Goal: Communication & Community: Answer question/provide support

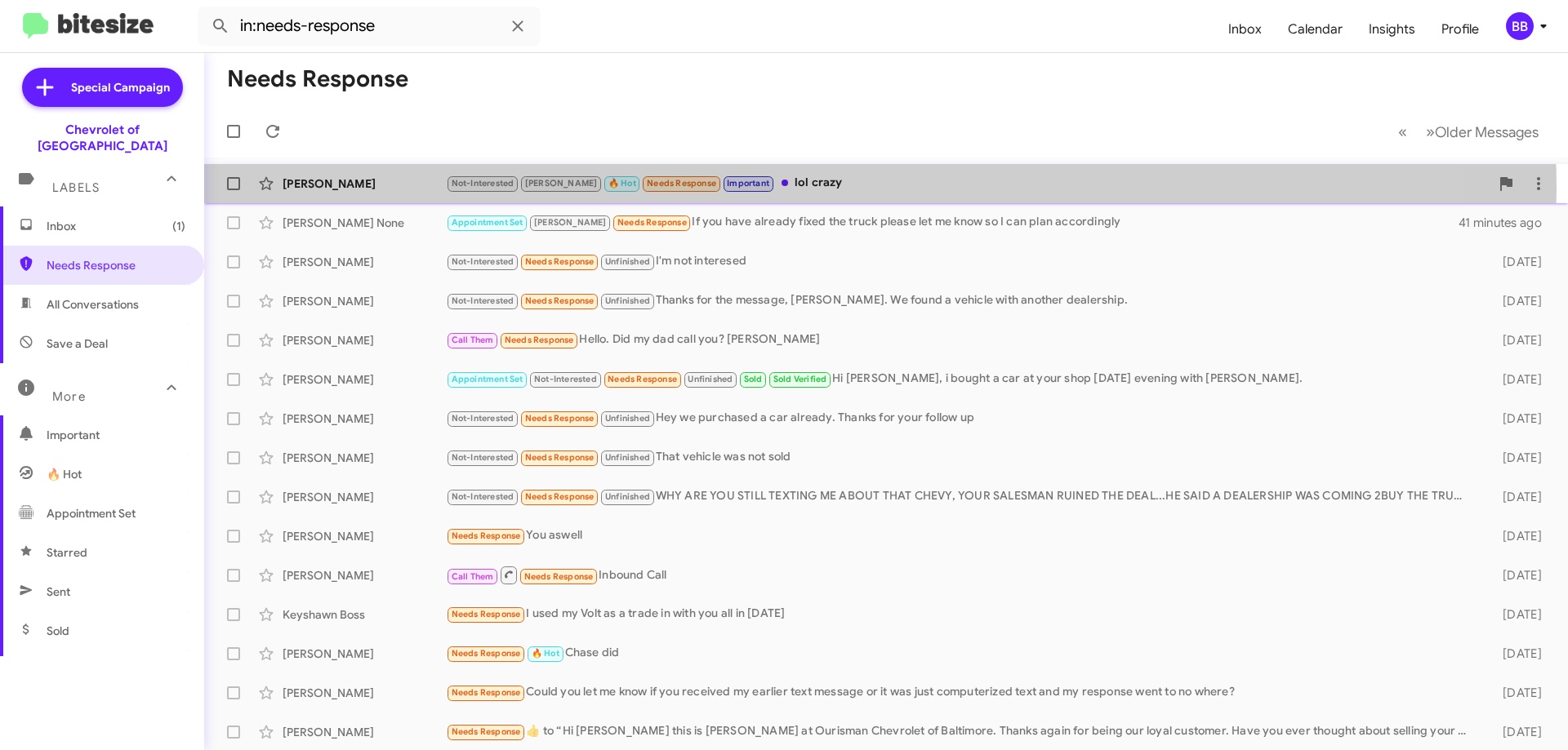
click at [783, 189] on div "Not-Interested [PERSON_NAME] 🔥 Hot Needs Response Important lol crazy" at bounding box center [968, 183] width 1044 height 19
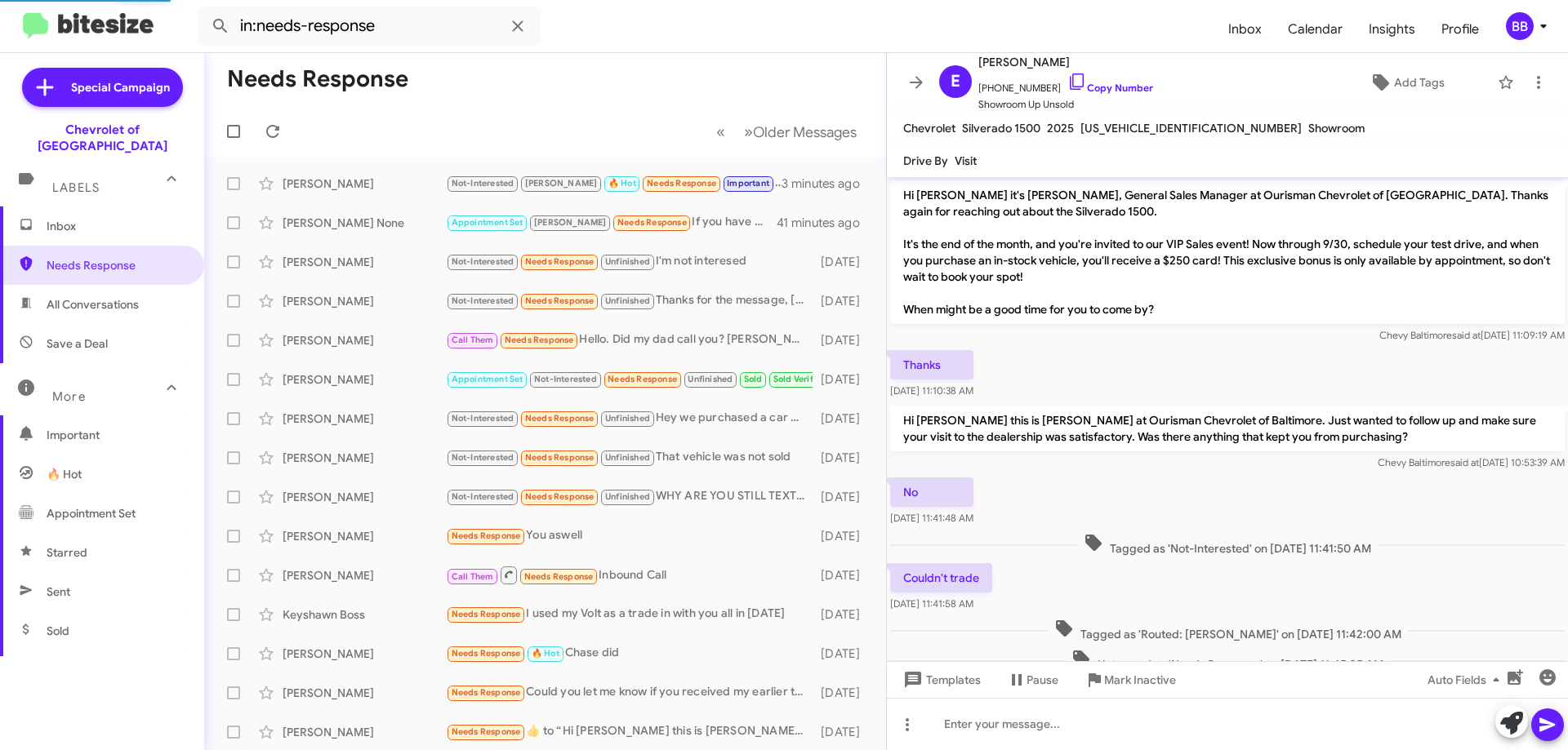
scroll to position [286, 0]
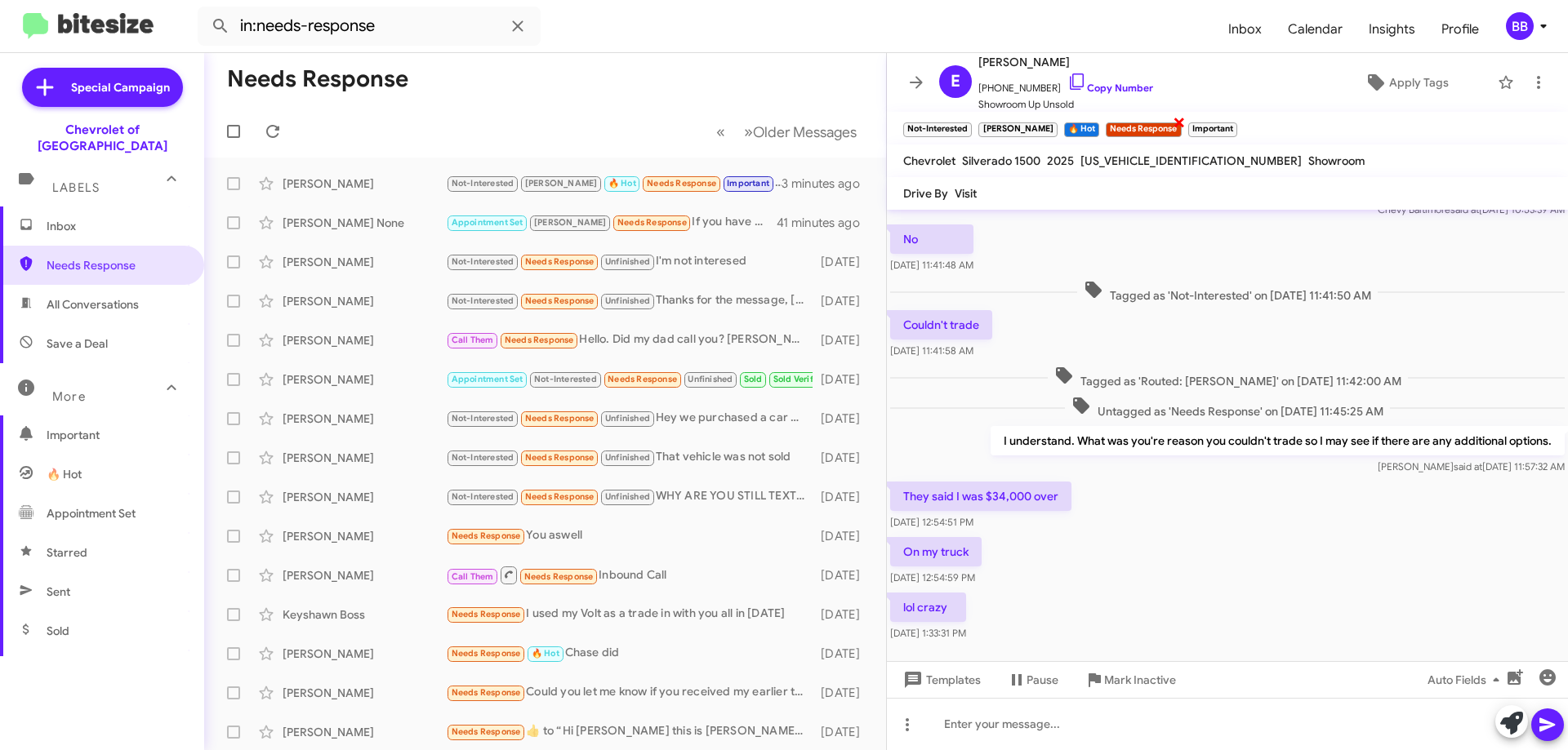
click at [1172, 125] on span "×" at bounding box center [1179, 122] width 13 height 19
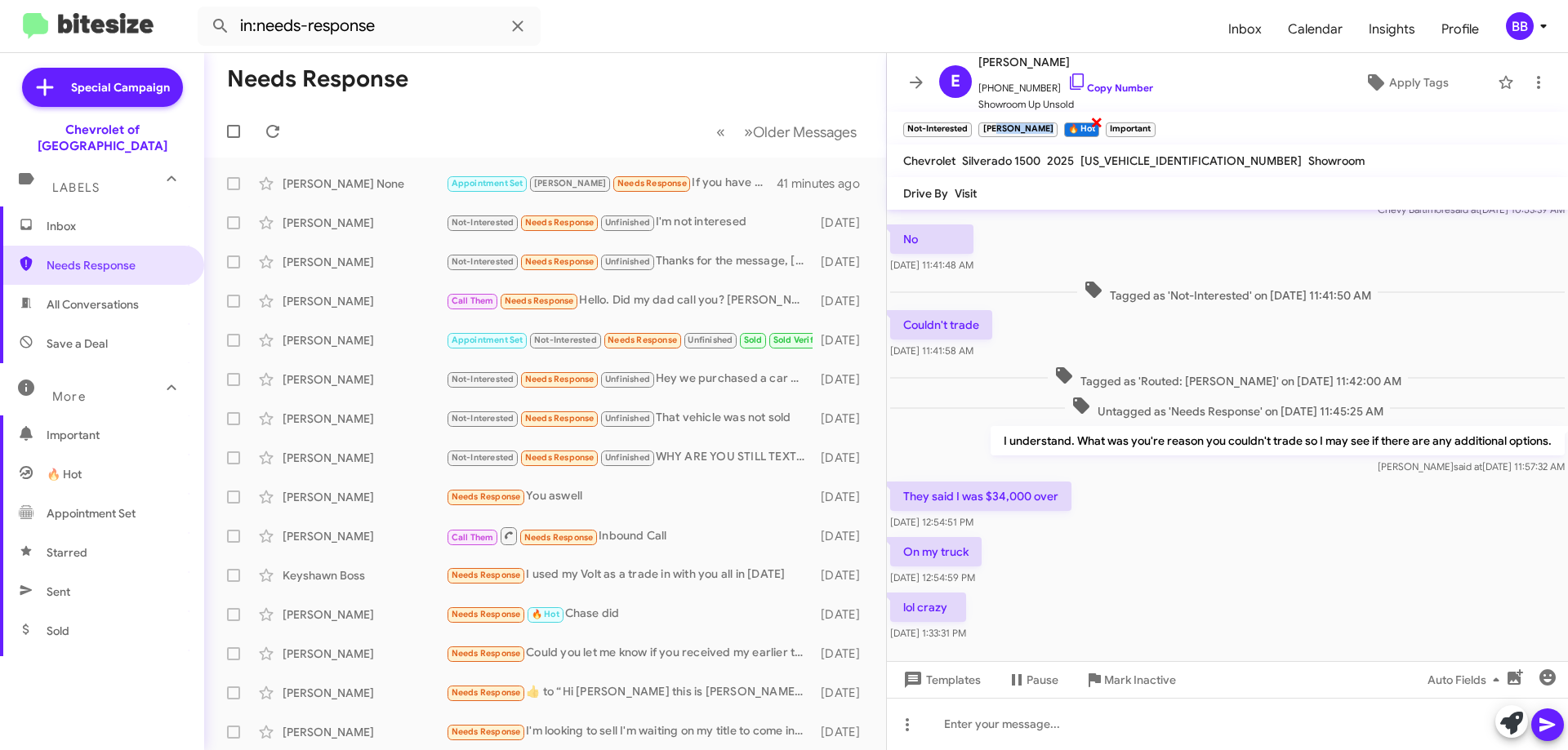
drag, startPoint x: 987, startPoint y: 129, endPoint x: 1007, endPoint y: 128, distance: 20.0
click at [1007, 128] on div "Not-Interested × [PERSON_NAME] 🔥 Hot × Important ×" at bounding box center [1029, 127] width 259 height 20
click at [990, 128] on small "[PERSON_NAME]" at bounding box center [1017, 130] width 79 height 15
click at [989, 129] on small "[PERSON_NAME]" at bounding box center [1017, 130] width 79 height 15
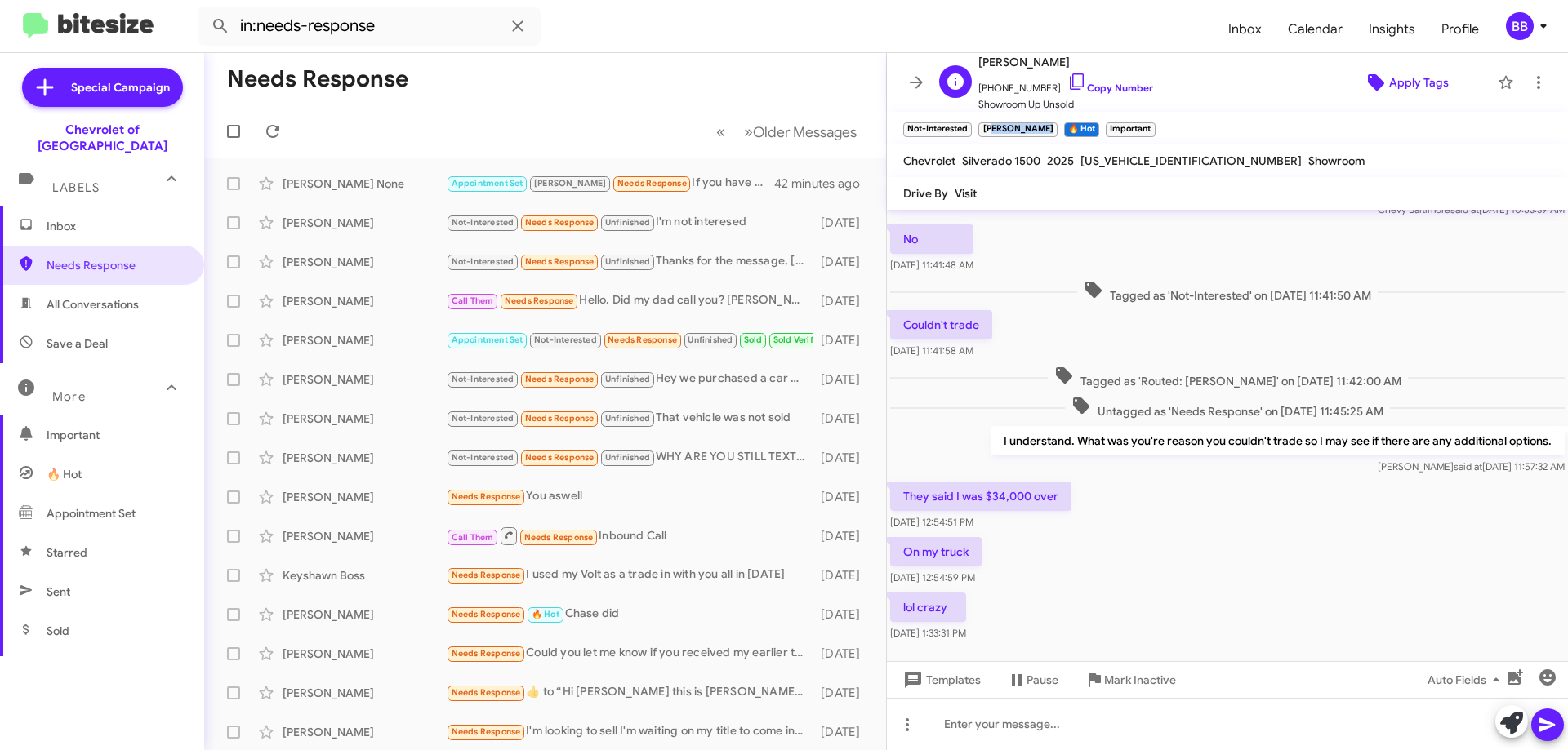
click at [1413, 83] on span "Apply Tags" at bounding box center [1419, 82] width 60 height 29
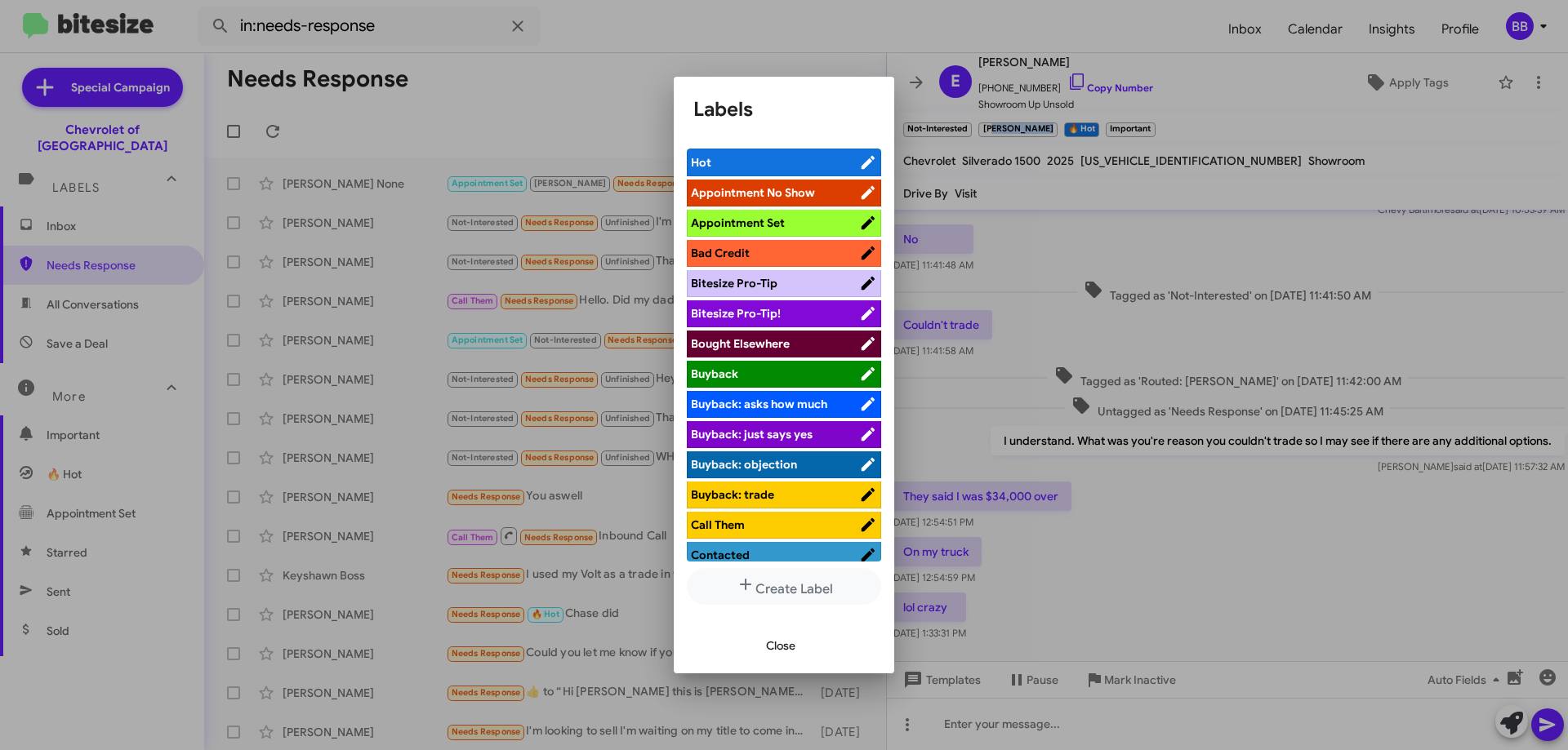
click at [886, 83] on mat-dialog-container "Labels Hot Appointment No Show Appointment Set Bad Credit Bitesize Pro-Tip Bite…" at bounding box center [784, 374] width 221 height 596
click at [1052, 165] on div at bounding box center [784, 375] width 1568 height 750
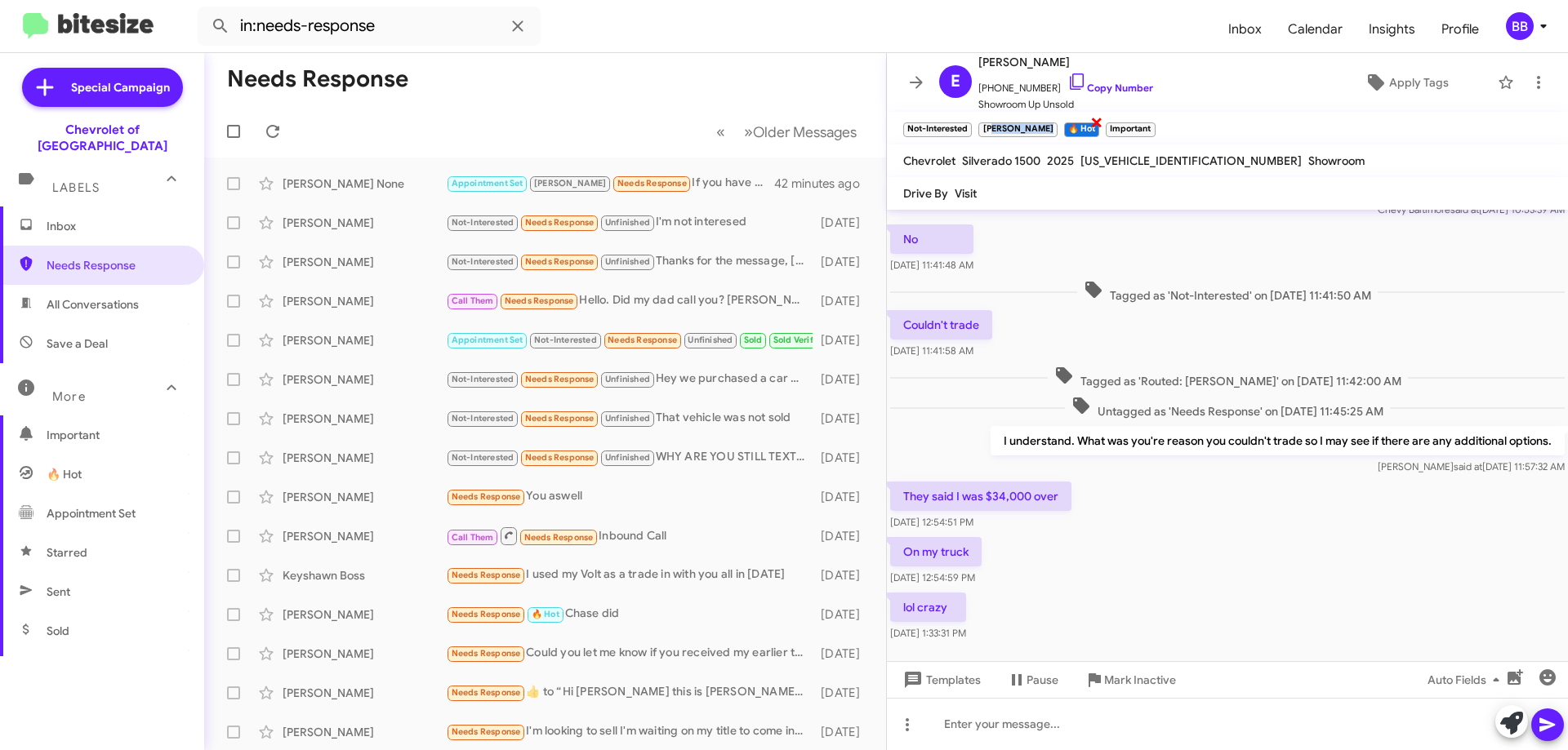
click at [1090, 122] on span "×" at bounding box center [1097, 122] width 13 height 19
click at [1416, 84] on span "Apply Tags" at bounding box center [1419, 82] width 60 height 29
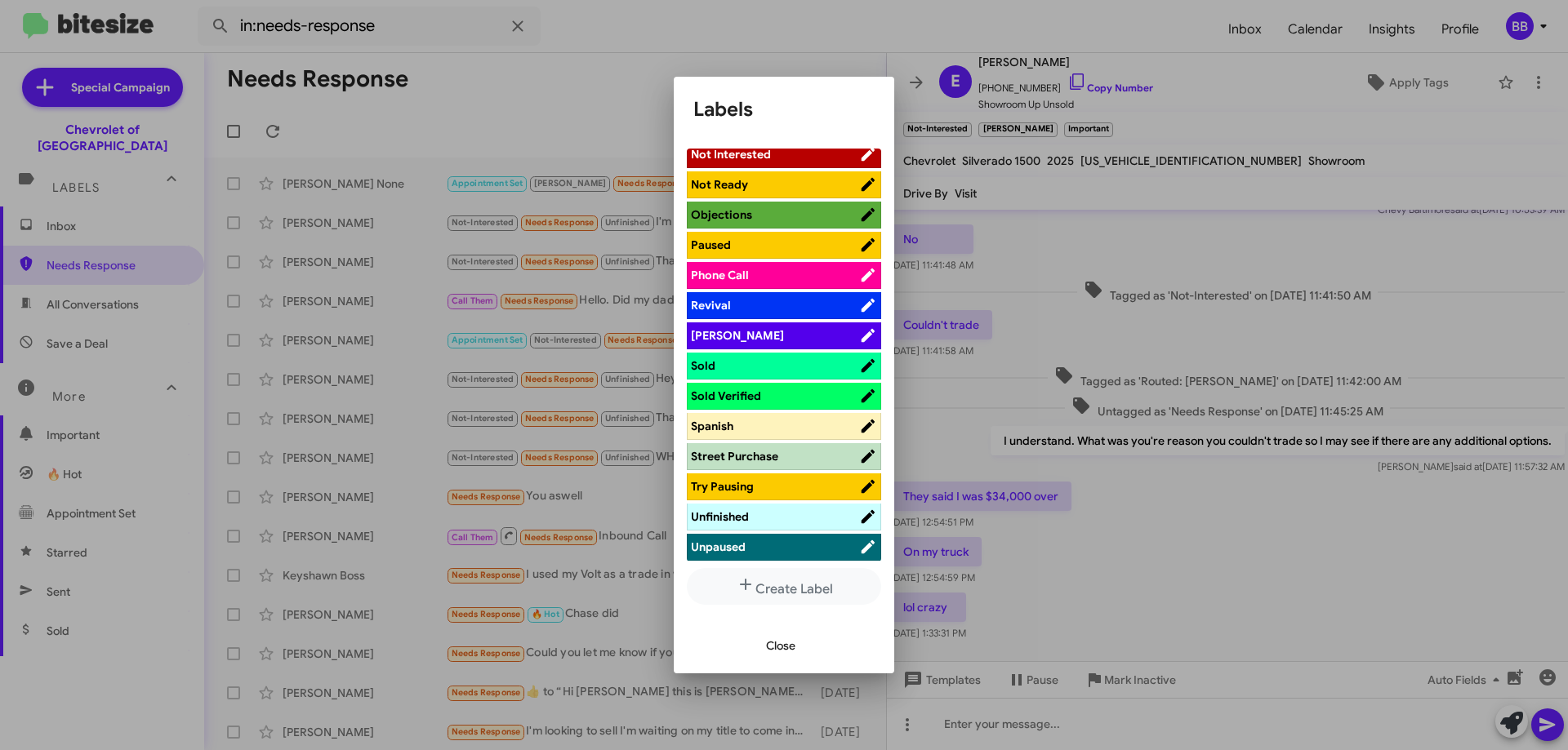
scroll to position [814, 0]
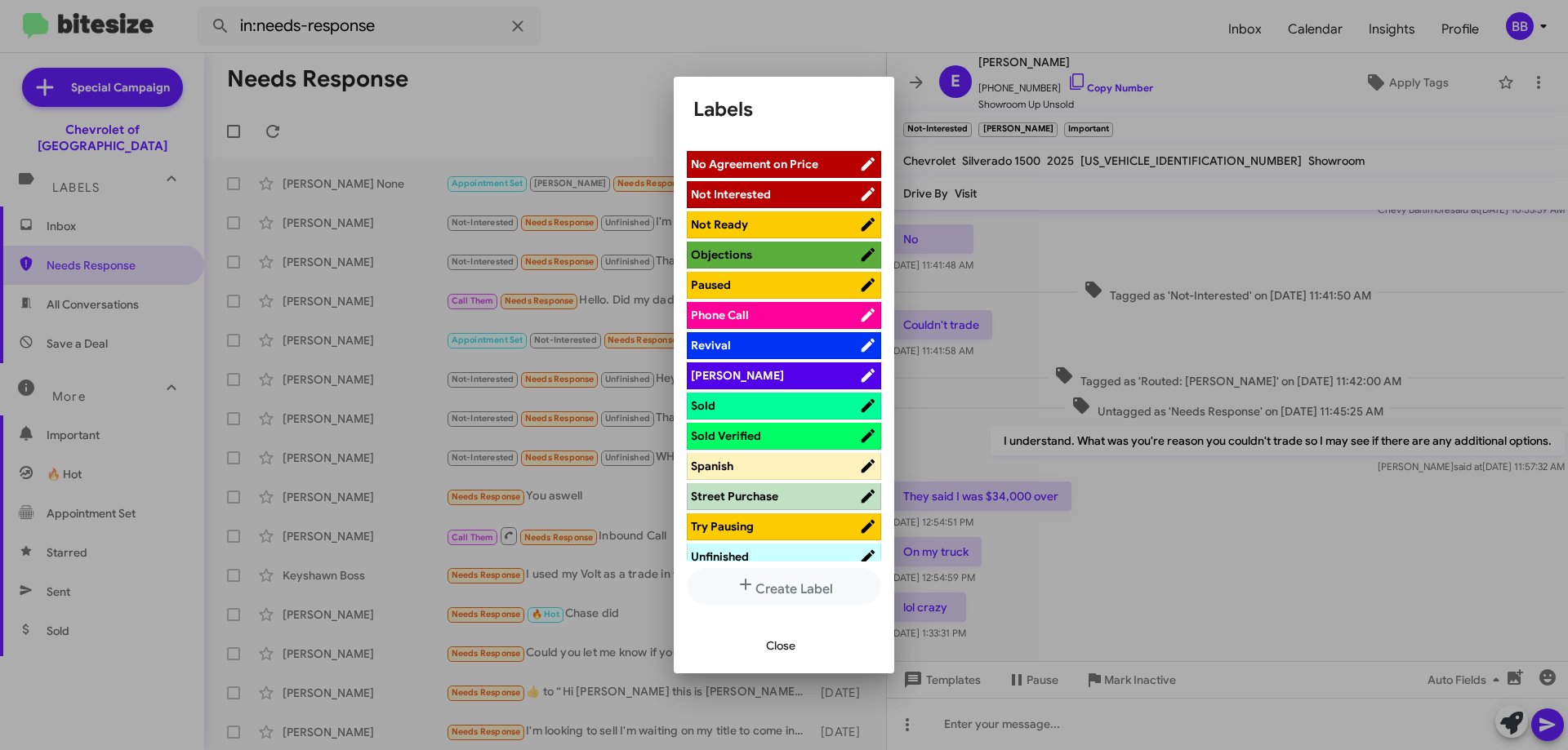
click at [788, 283] on span "Paused" at bounding box center [774, 285] width 169 height 16
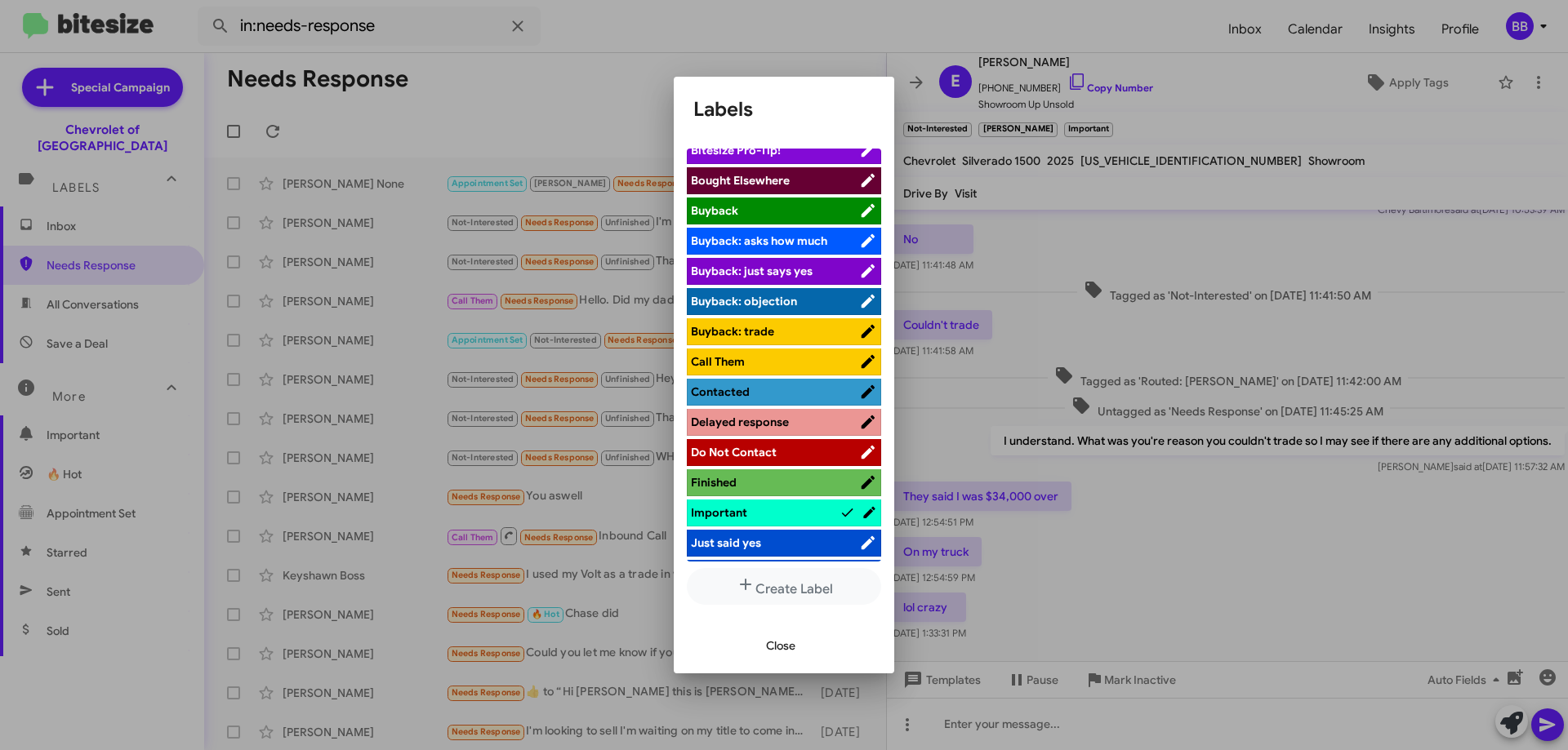
scroll to position [244, 0]
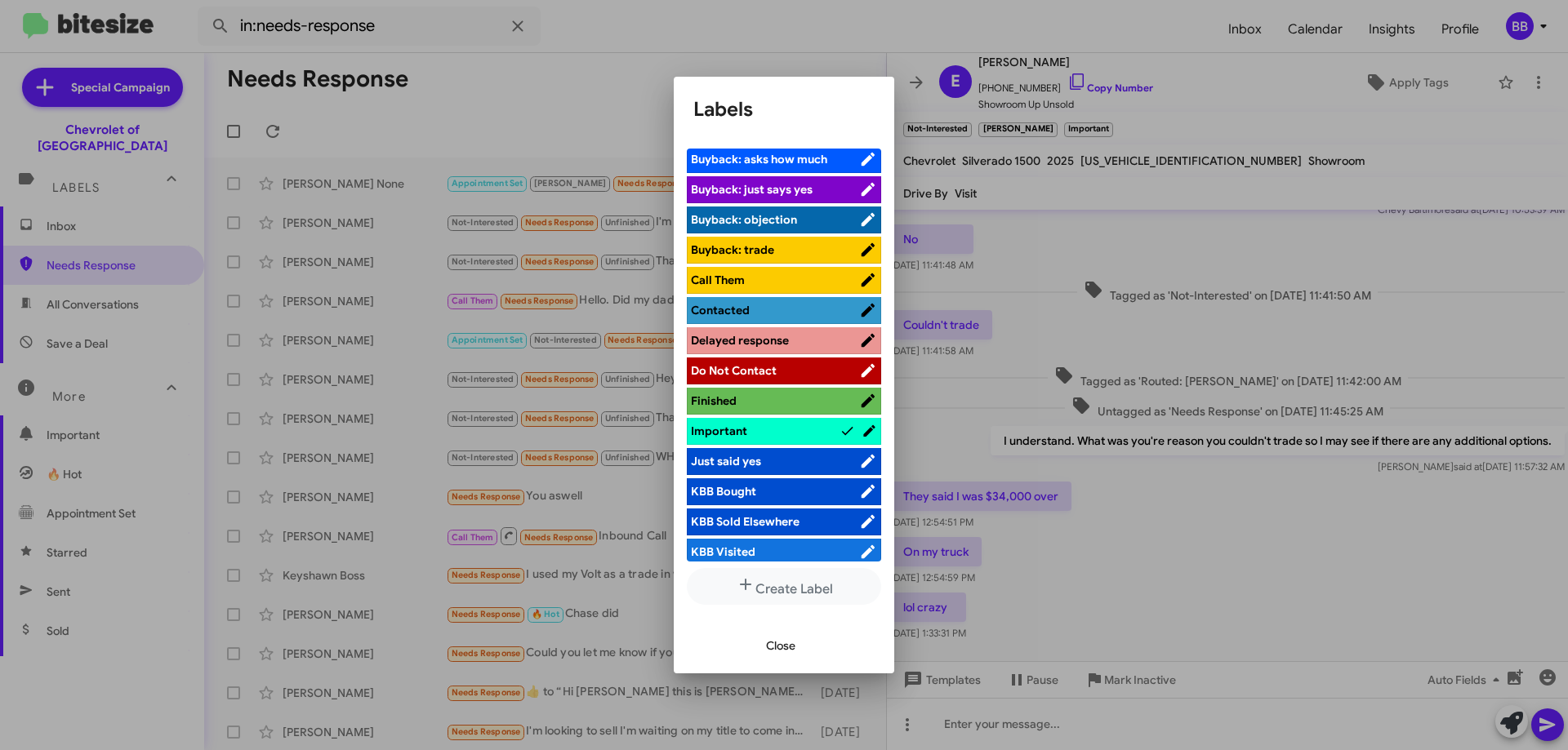
click at [788, 370] on span "Do Not Contact" at bounding box center [774, 371] width 169 height 16
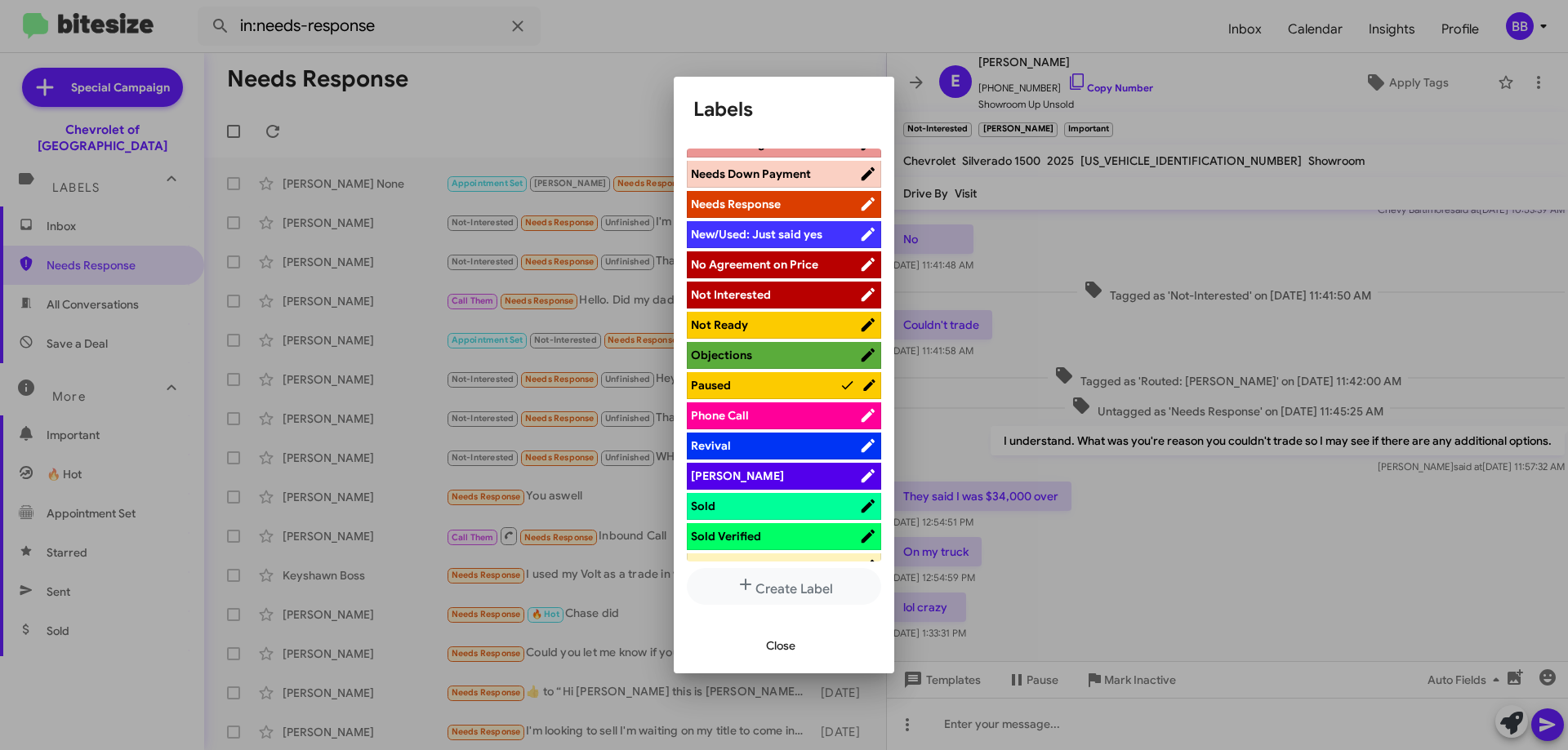
scroll to position [734, 0]
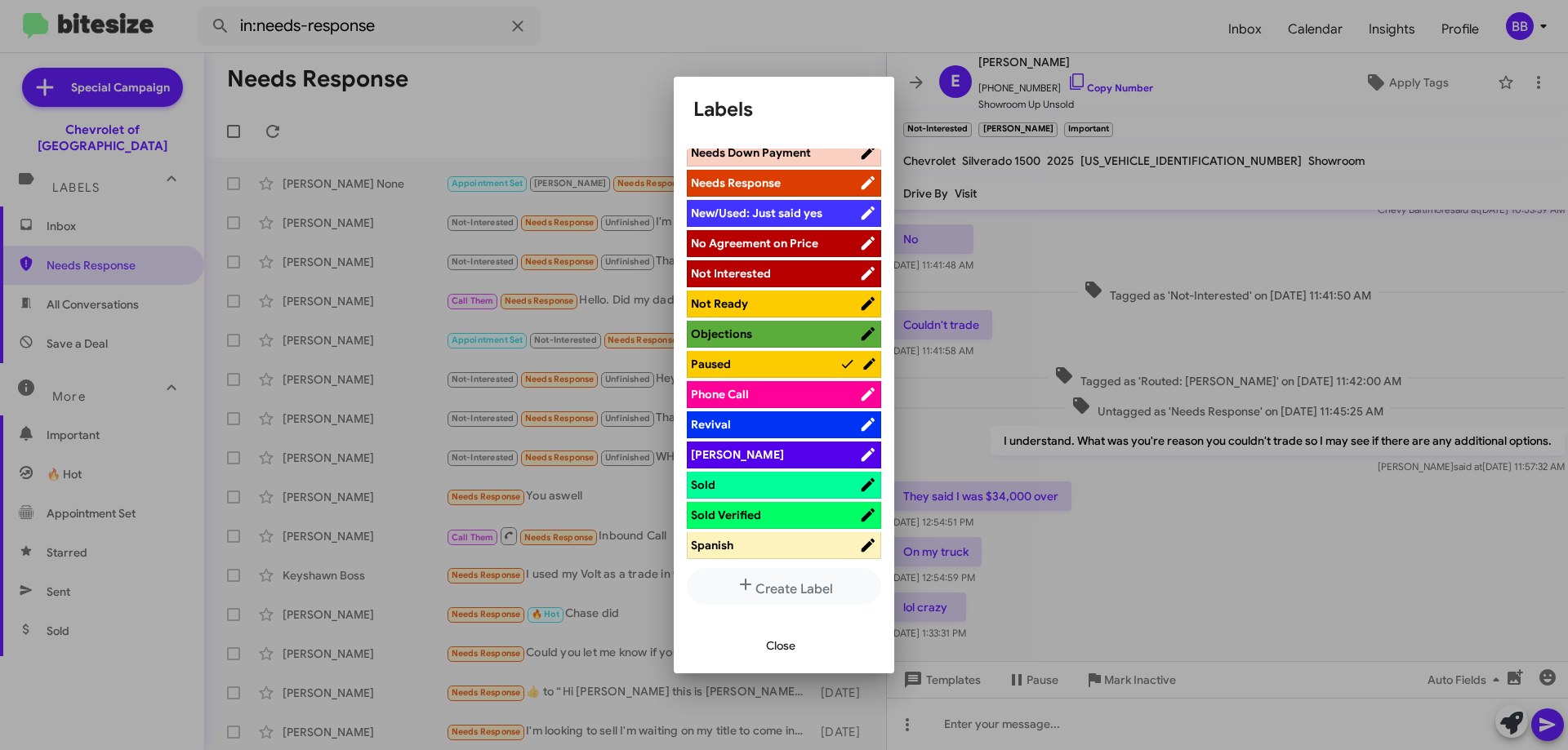
click at [773, 247] on span "No Agreement on Price" at bounding box center [754, 243] width 127 height 15
click at [790, 647] on span "Close" at bounding box center [780, 645] width 29 height 29
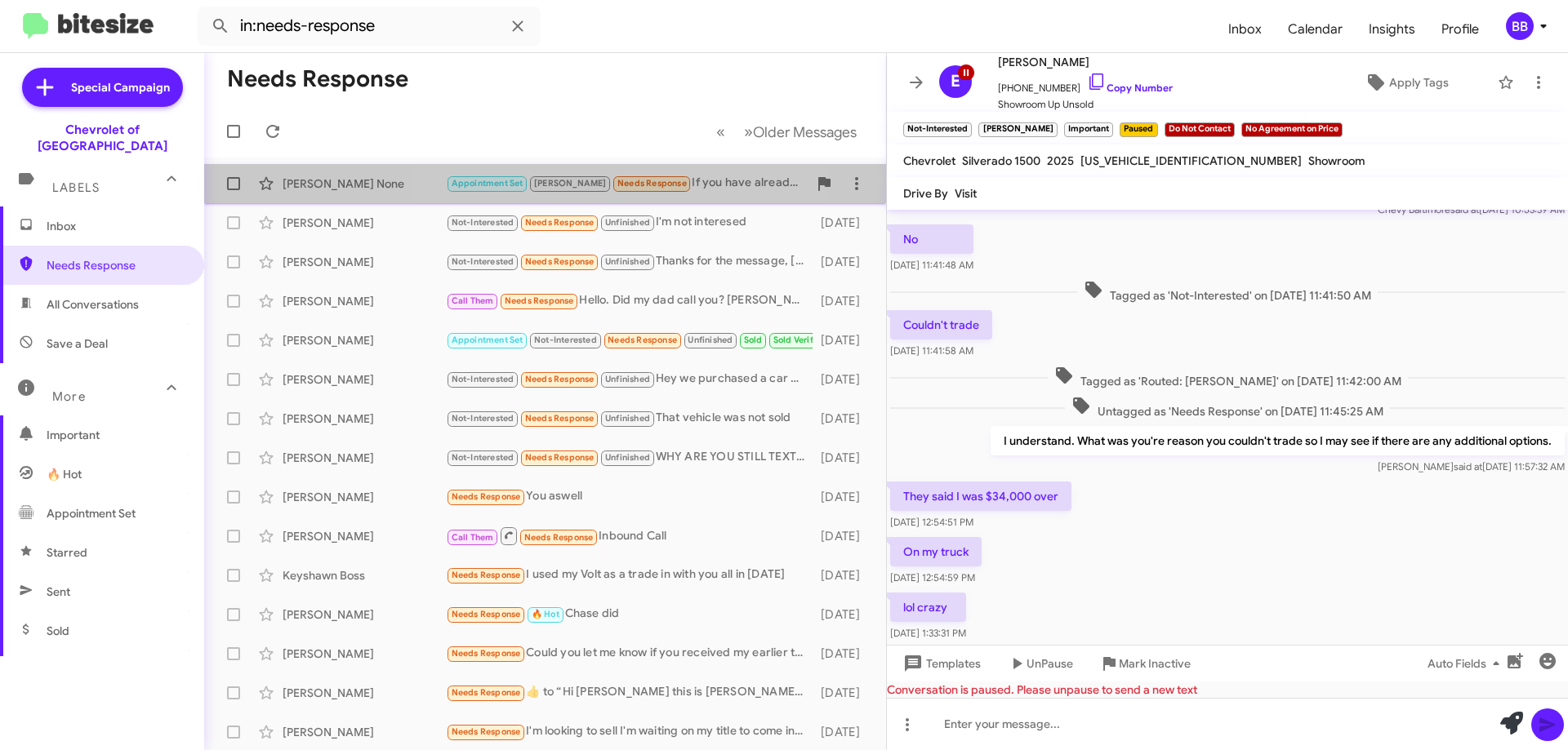
click at [634, 184] on small "Needs Response" at bounding box center [652, 184] width 77 height 16
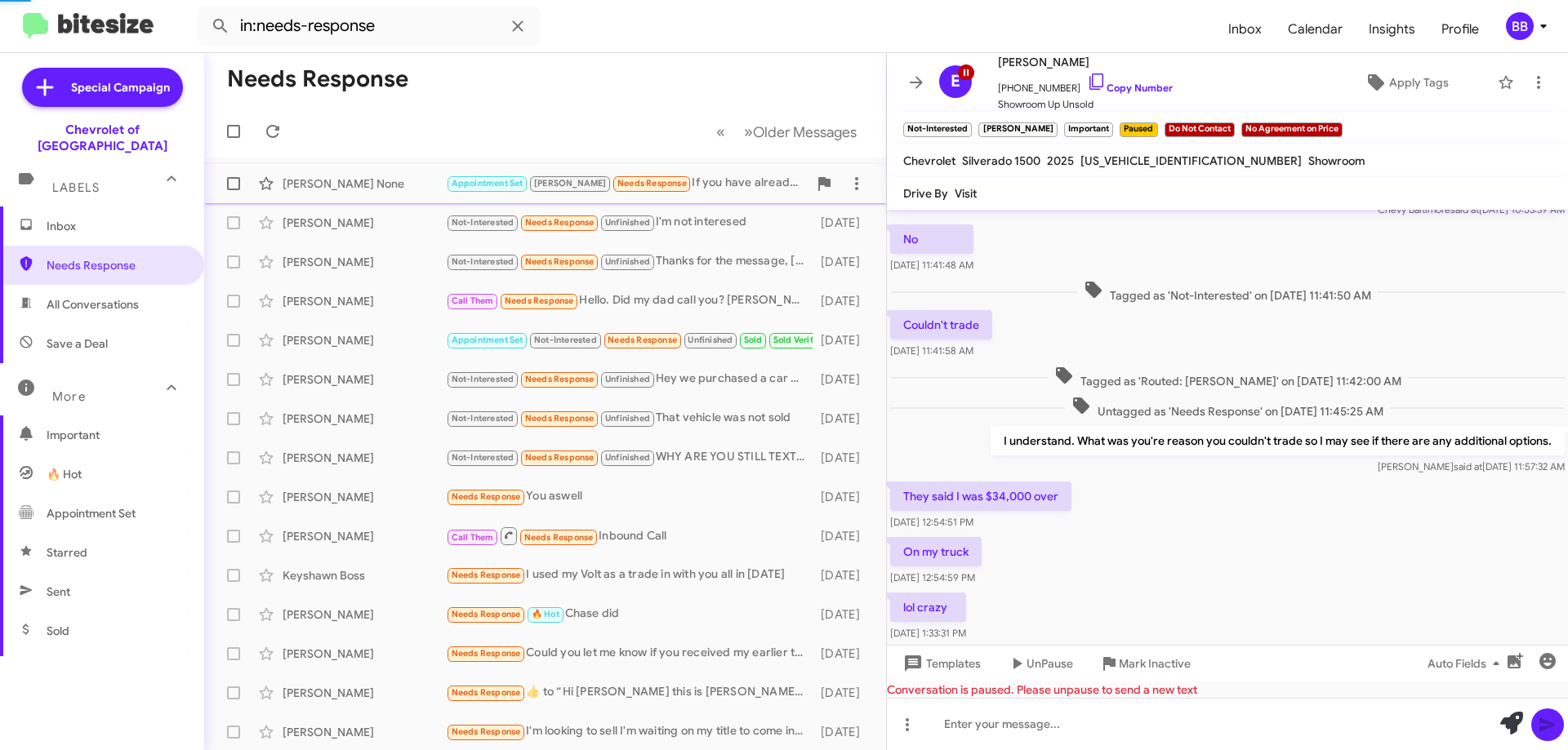
scroll to position [436, 0]
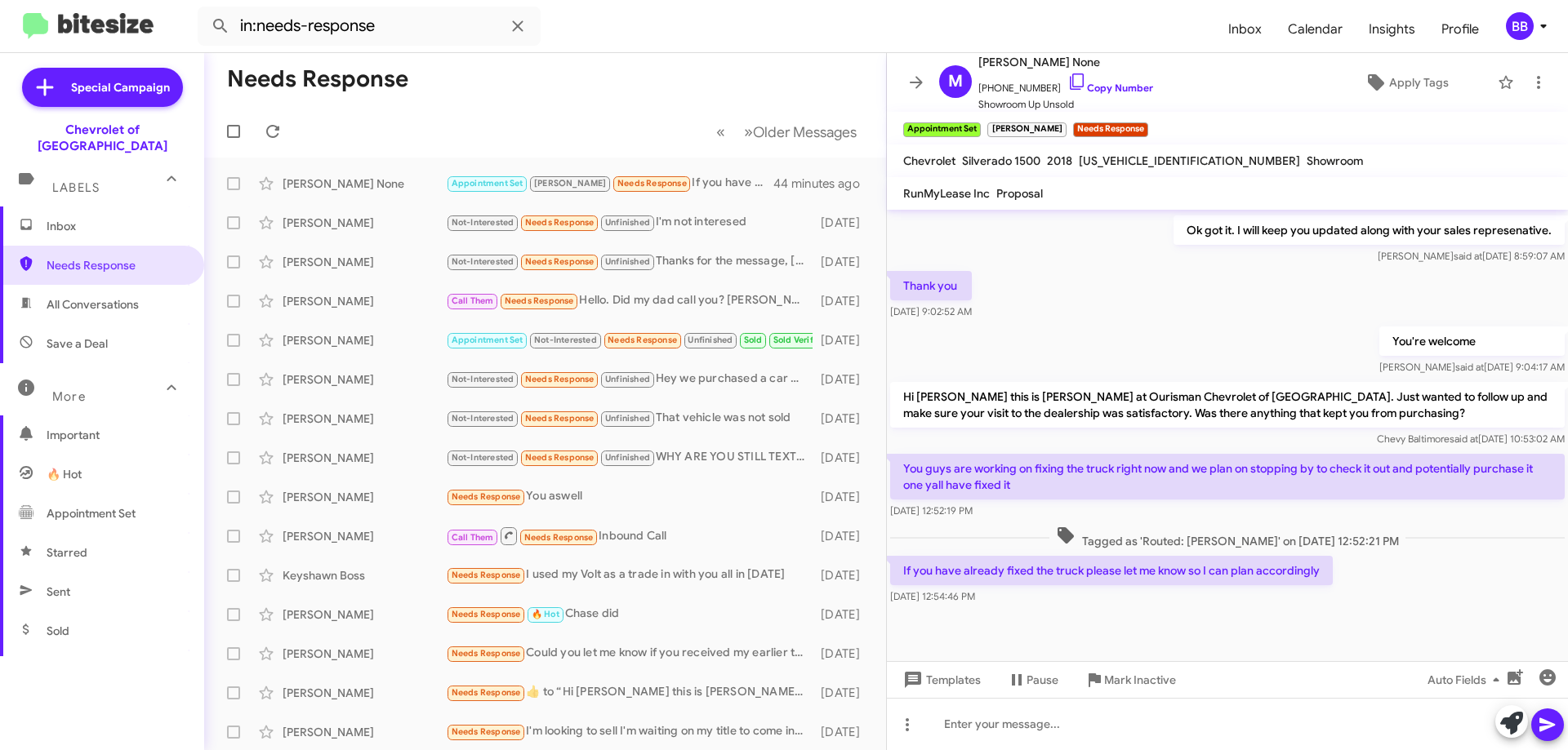
click at [1006, 127] on small "[PERSON_NAME]" at bounding box center [1026, 130] width 79 height 15
click at [1001, 127] on small "[PERSON_NAME]" at bounding box center [1026, 130] width 79 height 15
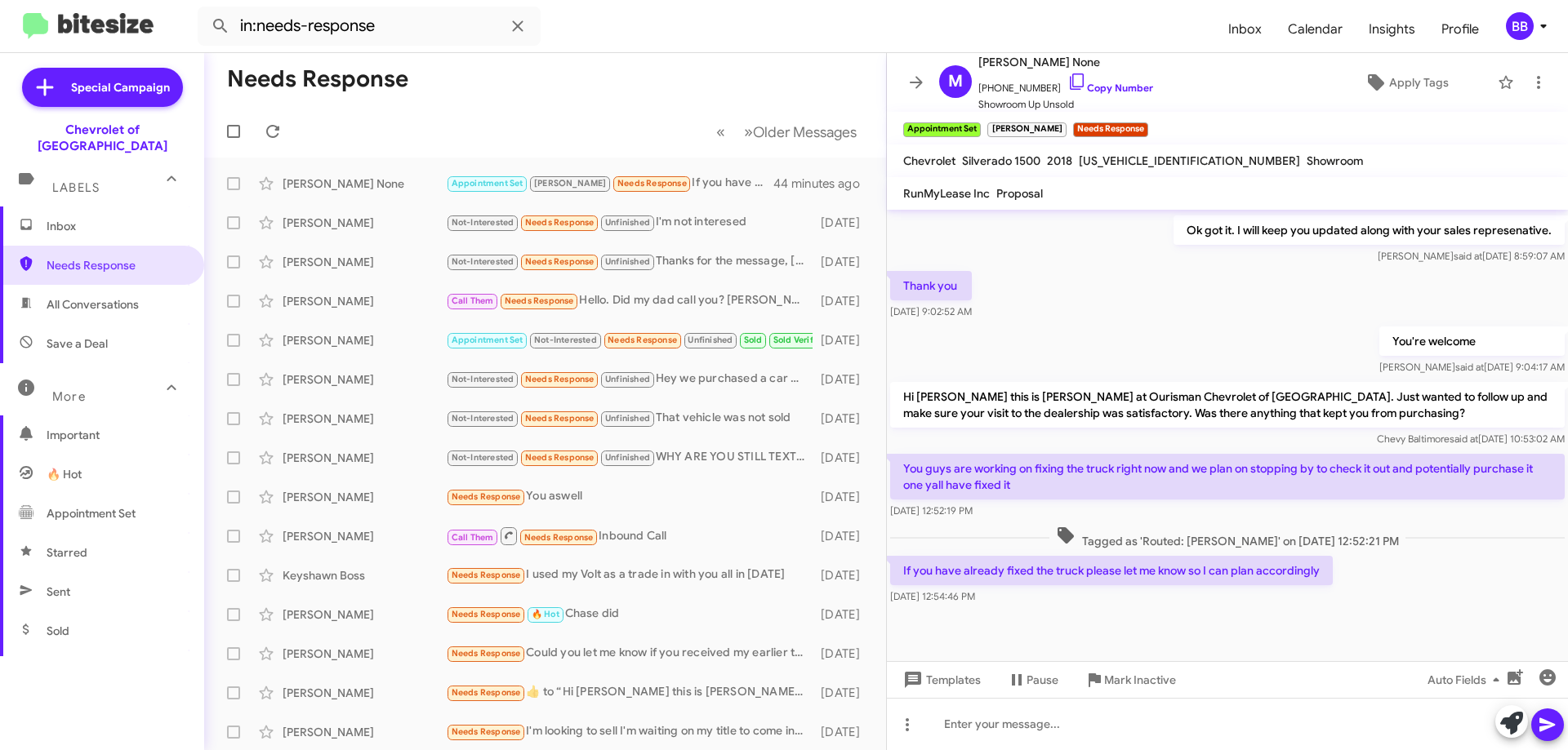
click at [1001, 127] on small "[PERSON_NAME]" at bounding box center [1026, 130] width 79 height 15
drag, startPoint x: 1321, startPoint y: 577, endPoint x: 904, endPoint y: 473, distance: 429.8
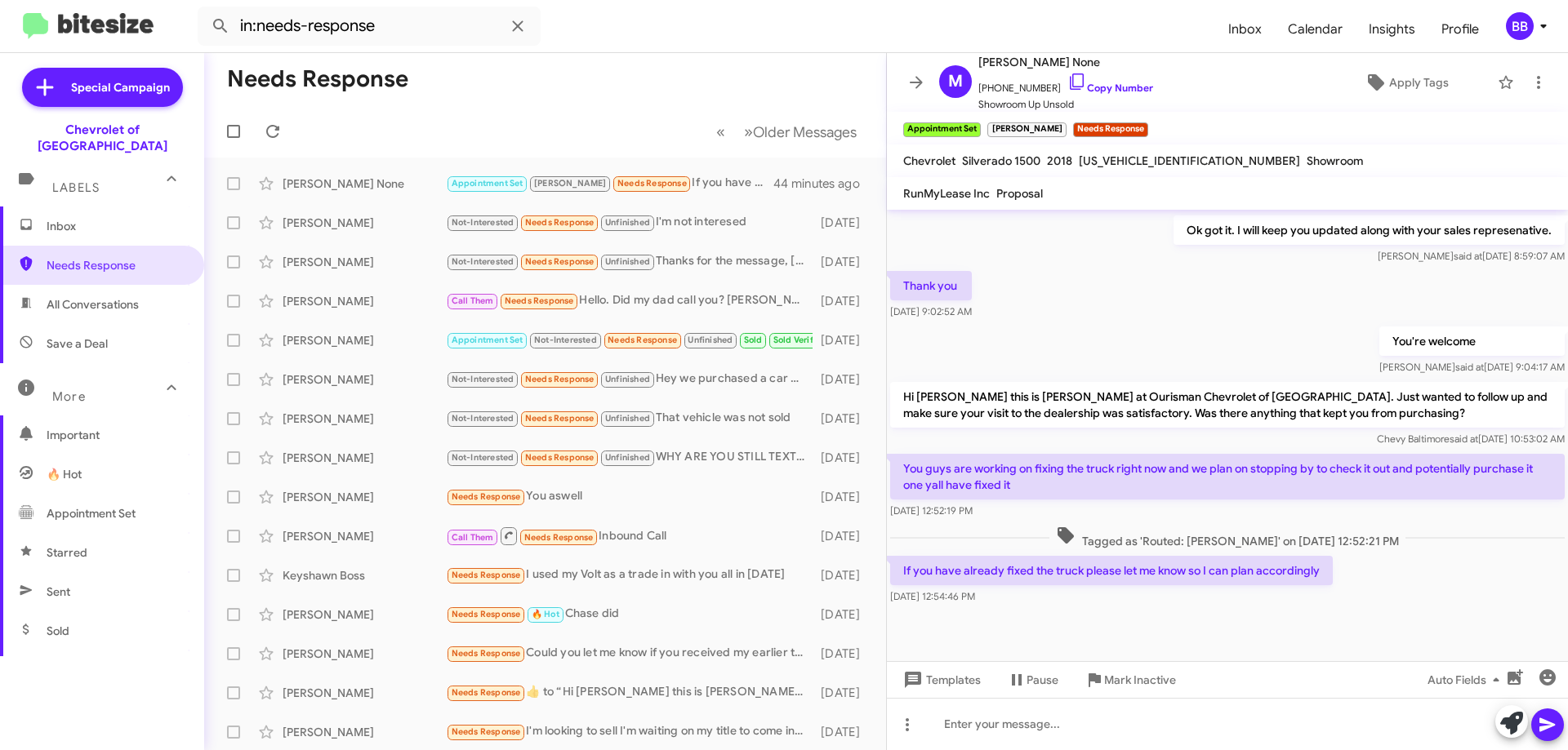
click at [904, 473] on div "Hi [PERSON_NAME] this is [PERSON_NAME], Internet Director at Ourisman Chevrolet…" at bounding box center [1226, 191] width 681 height 834
click at [901, 473] on p "You guys are working on fixing the truck right now and we plan on stopping by t…" at bounding box center [1227, 476] width 675 height 46
drag, startPoint x: 900, startPoint y: 473, endPoint x: 1315, endPoint y: 576, distance: 427.6
click at [1315, 576] on div "Hi [PERSON_NAME] this is [PERSON_NAME], Internet Director at Ourisman Chevrolet…" at bounding box center [1226, 191] width 681 height 834
click at [1323, 563] on p "If you have already fixed the truck please let me know so I can plan accordingly" at bounding box center [1111, 570] width 442 height 29
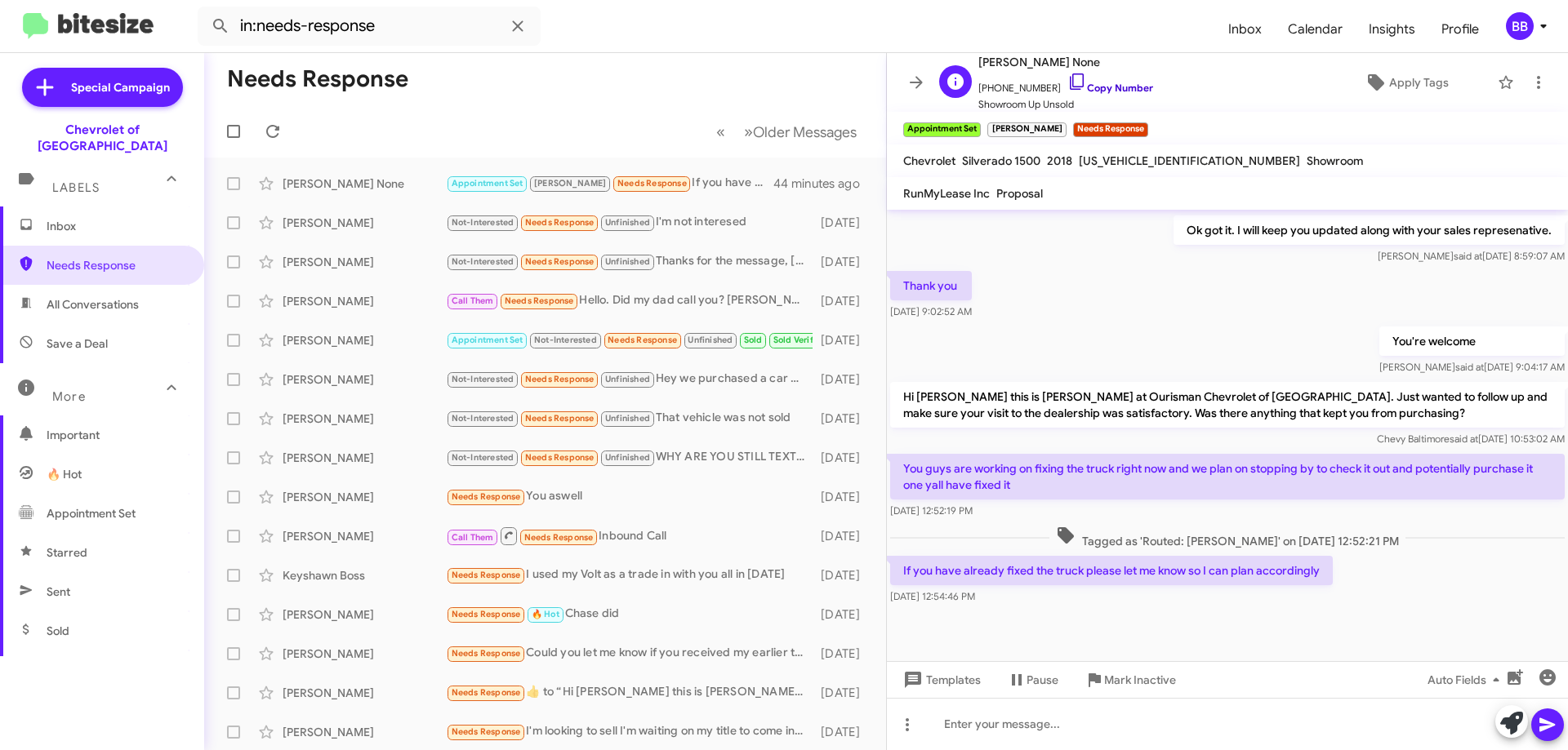
click at [1114, 83] on link "Copy Number" at bounding box center [1110, 87] width 86 height 12
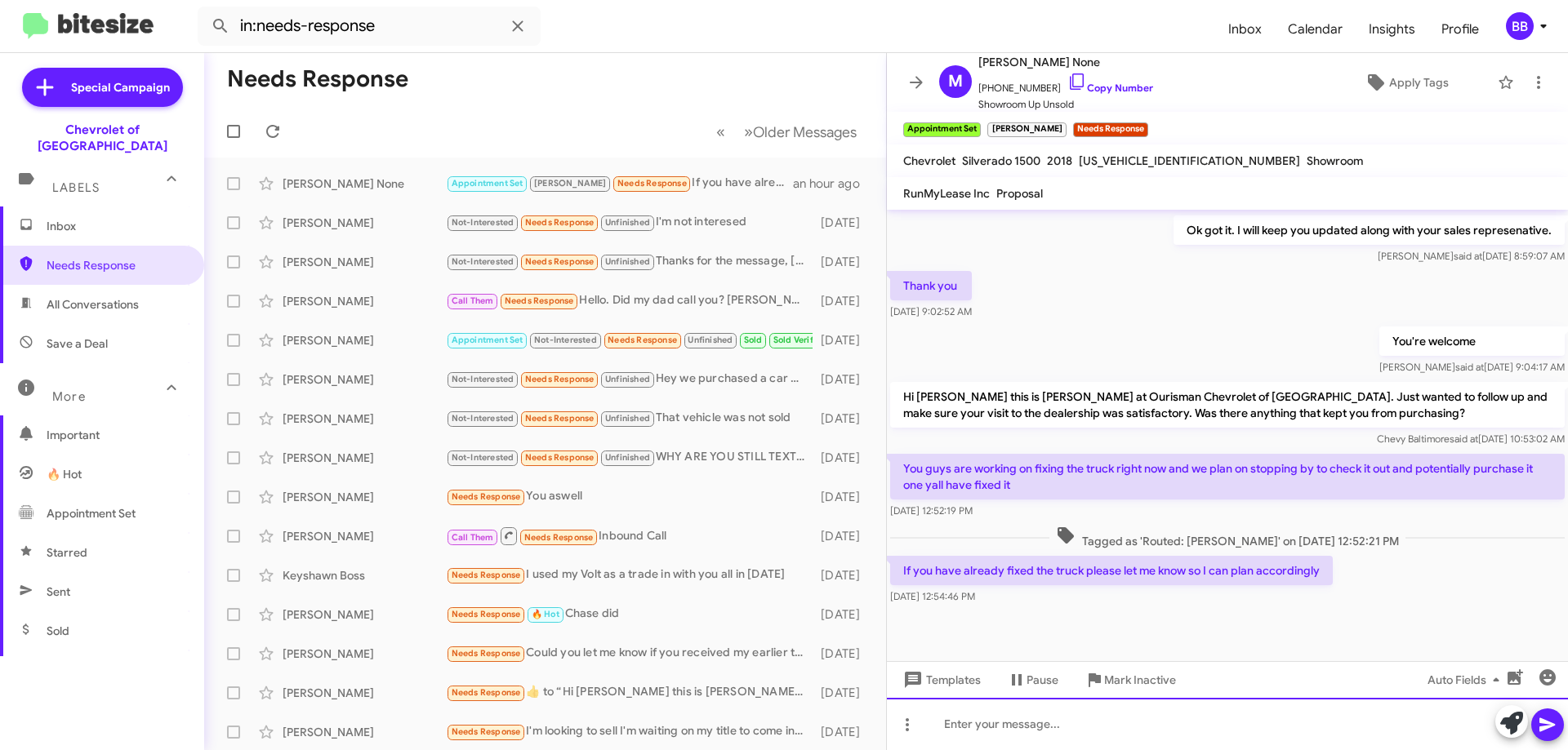
click at [1137, 717] on div at bounding box center [1226, 724] width 681 height 52
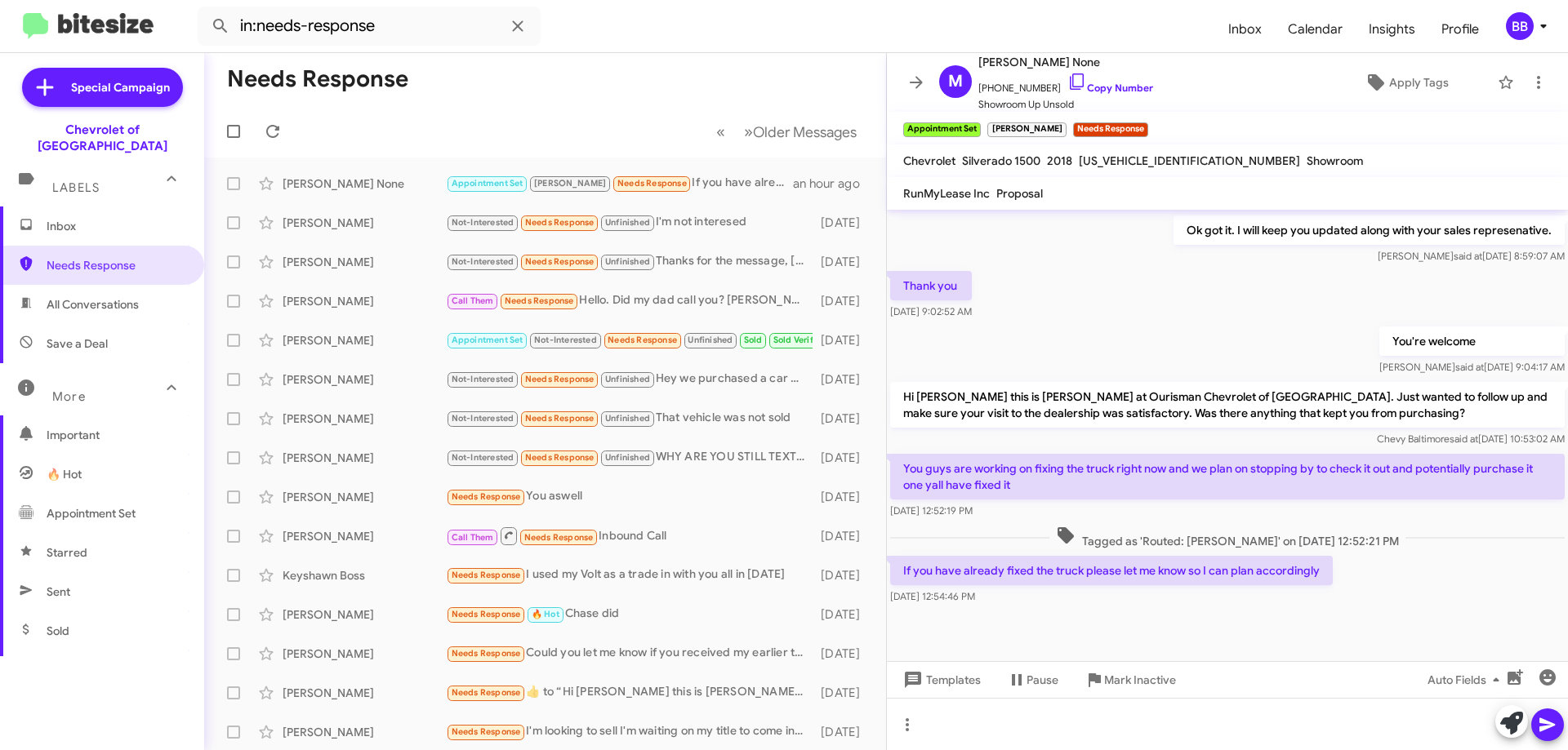
click at [72, 218] on span "Inbox" at bounding box center [116, 226] width 139 height 16
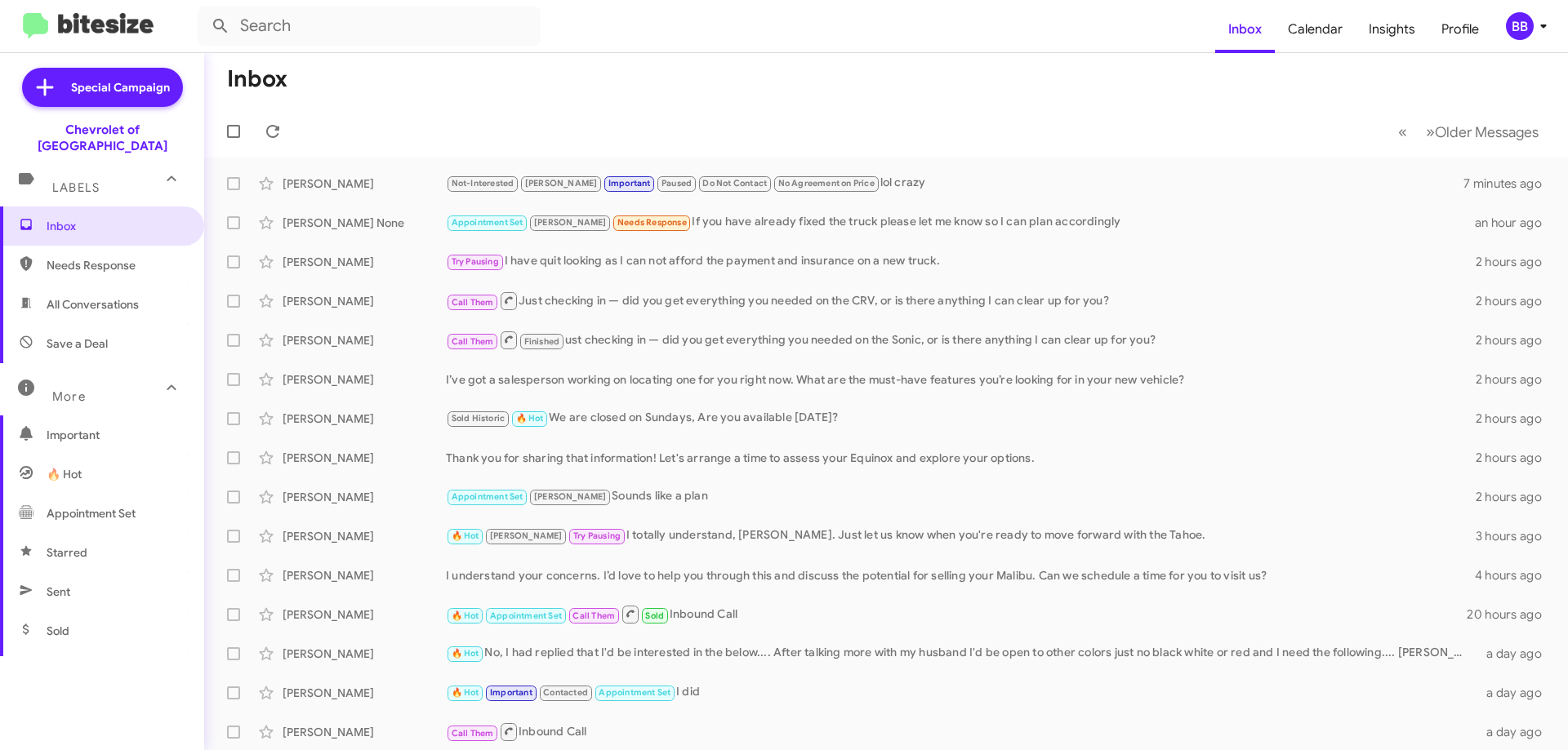
click at [102, 176] on div "Labels" at bounding box center [86, 181] width 146 height 30
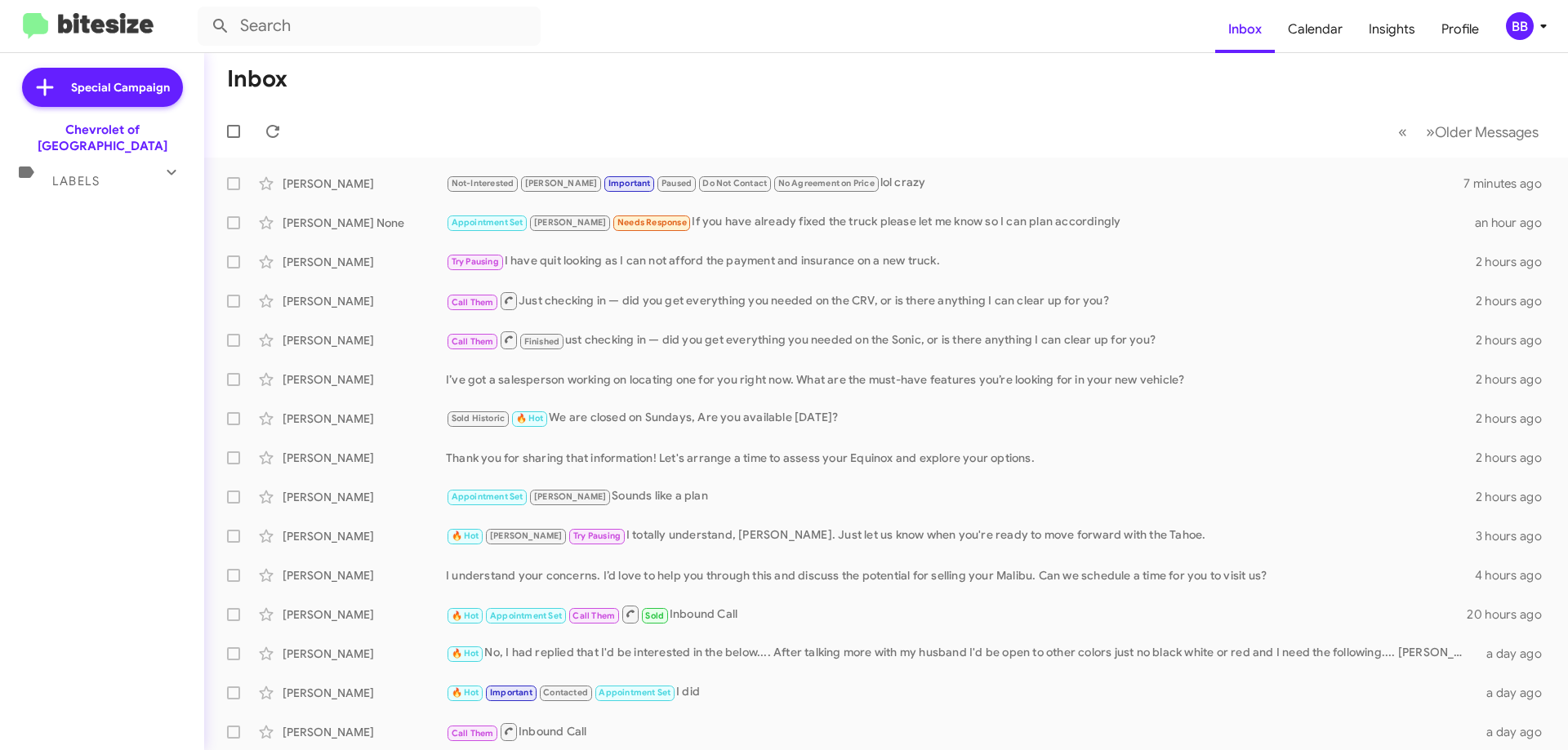
click at [102, 165] on div "Labels" at bounding box center [86, 174] width 146 height 30
